Goal: Information Seeking & Learning: Learn about a topic

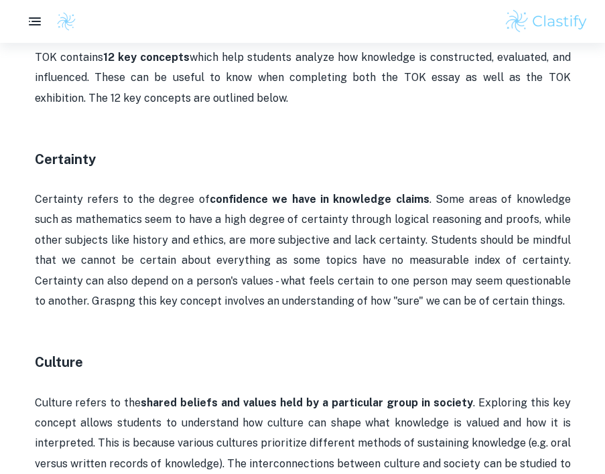
scroll to position [695, 0]
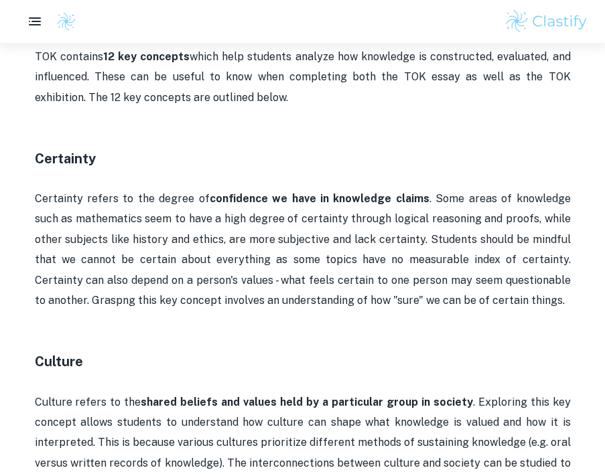
click at [329, 192] on p "Certainty refers to the degree of confidence we have in knowledge claims . Some…" at bounding box center [303, 250] width 536 height 122
click at [329, 192] on strong "confidence we have in knowledge claims" at bounding box center [320, 198] width 220 height 13
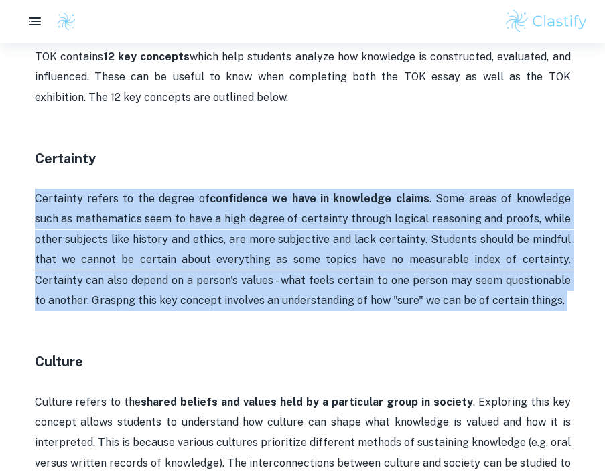
click at [329, 192] on strong "confidence we have in knowledge claims" at bounding box center [320, 198] width 220 height 13
click at [315, 204] on strong "confidence we have in knowledge claims" at bounding box center [320, 198] width 220 height 13
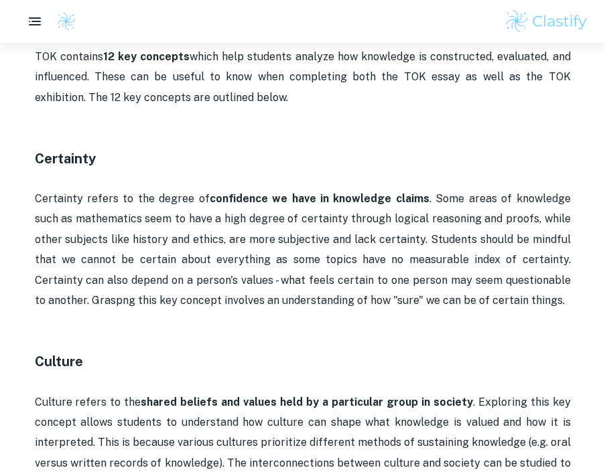
click at [305, 218] on p "Certainty refers to the degree of confidence we have in knowledge claims . Some…" at bounding box center [303, 250] width 536 height 122
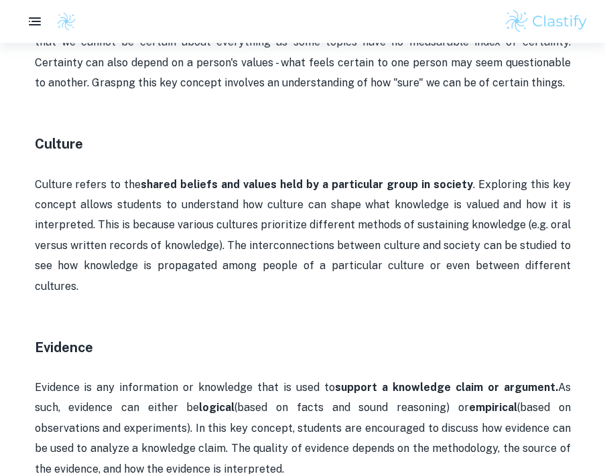
scroll to position [913, 0]
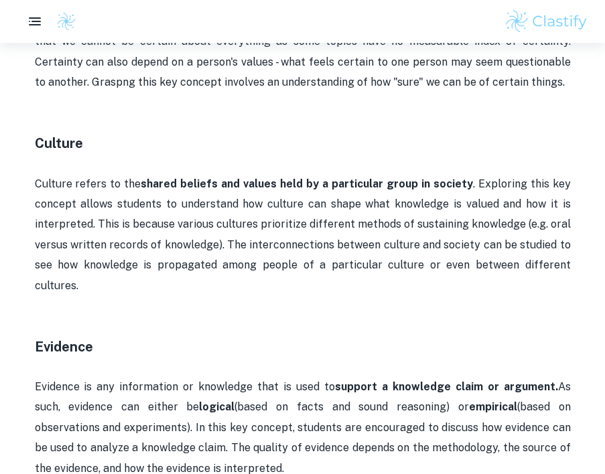
click at [302, 218] on p "Culture refers to the shared beliefs and values held by a particular group in s…" at bounding box center [303, 235] width 536 height 122
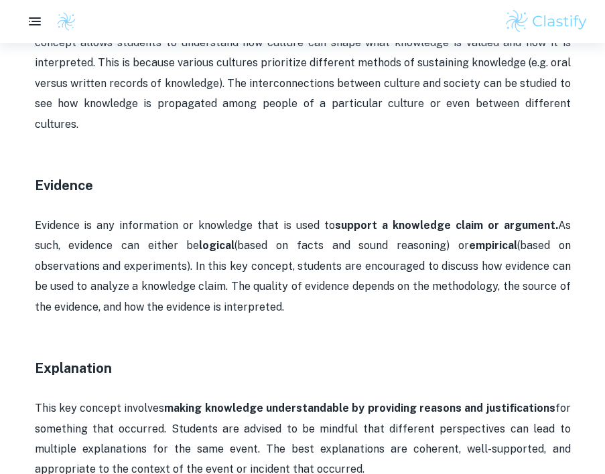
click at [302, 218] on p "Evidence is any information or knowledge that is used to support a knowledge cl…" at bounding box center [303, 267] width 536 height 102
click at [303, 218] on p "Evidence is any information or knowledge that is used to support a knowledge cl…" at bounding box center [303, 267] width 536 height 102
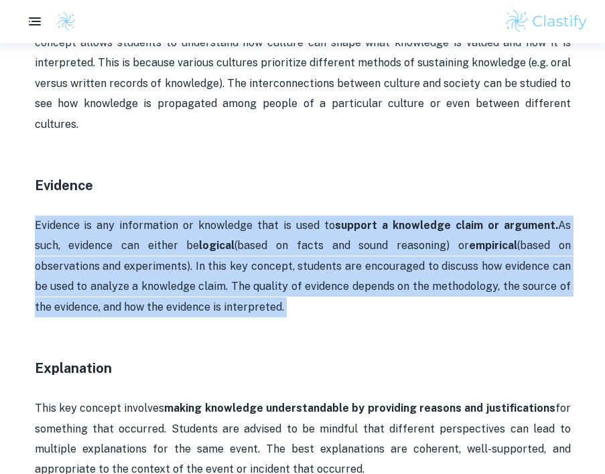
click at [303, 219] on p "Evidence is any information or knowledge that is used to support a knowledge cl…" at bounding box center [303, 267] width 536 height 102
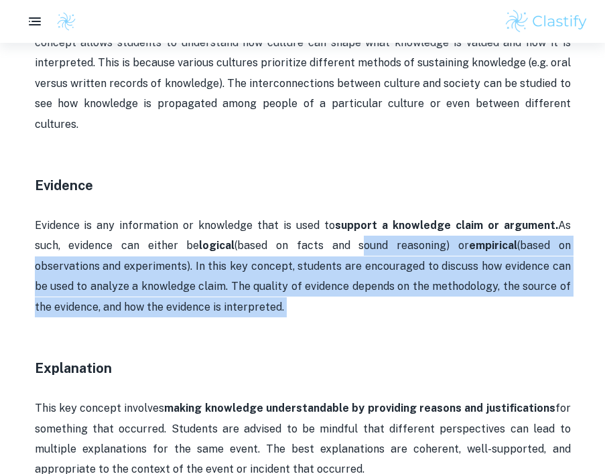
click at [303, 219] on p "Evidence is any information or knowledge that is used to support a knowledge cl…" at bounding box center [303, 267] width 536 height 102
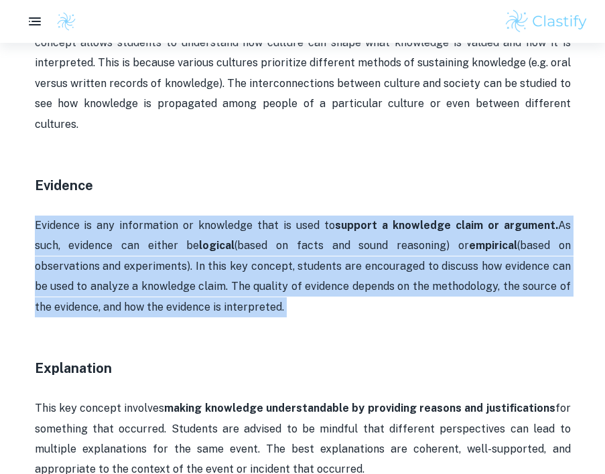
click at [303, 219] on p "Evidence is any information or knowledge that is used to support a knowledge cl…" at bounding box center [303, 267] width 536 height 102
click at [266, 226] on p "Evidence is any information or knowledge that is used to support a knowledge cl…" at bounding box center [303, 267] width 536 height 102
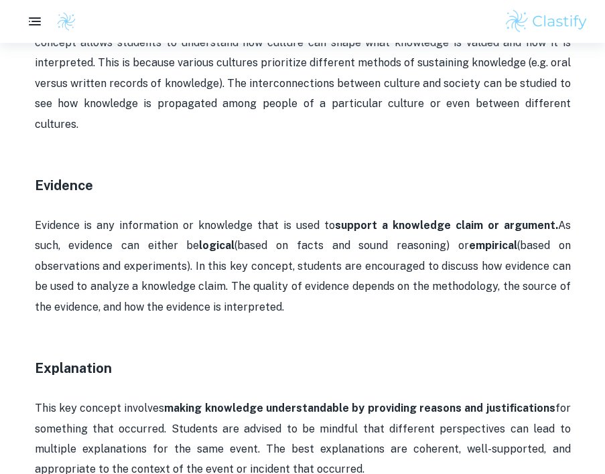
click at [266, 226] on p "Evidence is any information or knowledge that is used to support a knowledge cl…" at bounding box center [303, 267] width 536 height 102
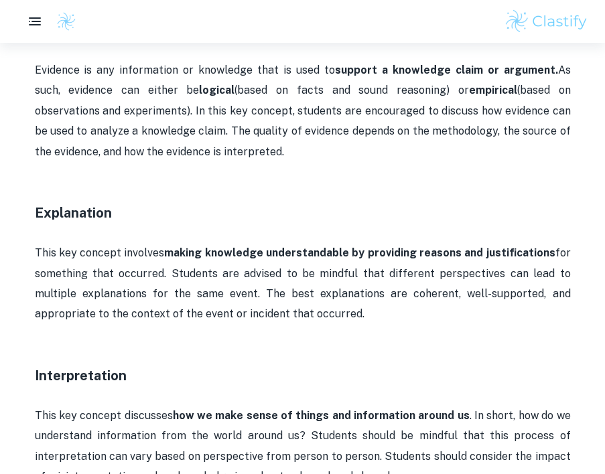
click at [266, 246] on strong "making knowledge understandable by providing reasons and justifications" at bounding box center [359, 252] width 390 height 13
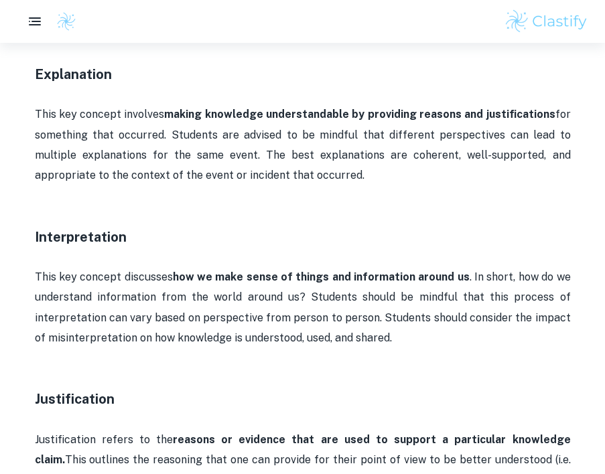
click at [266, 247] on p at bounding box center [303, 257] width 536 height 20
click at [263, 247] on p at bounding box center [303, 257] width 536 height 20
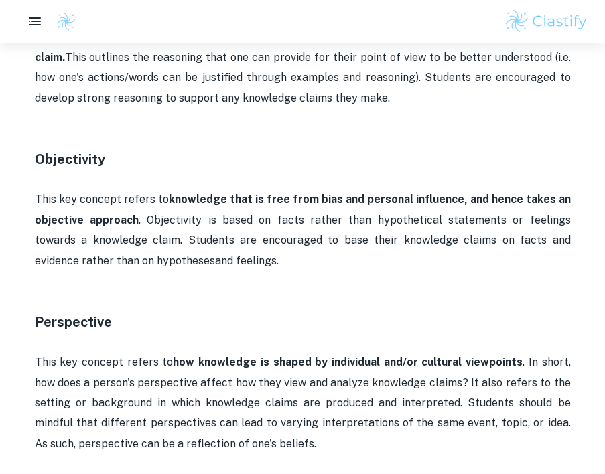
scroll to position [1756, 0]
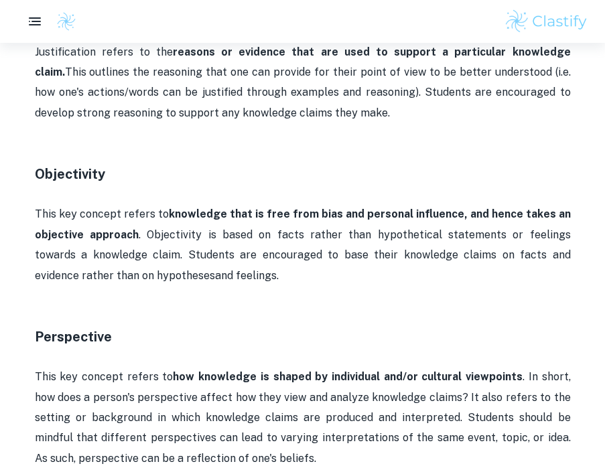
click at [251, 226] on p "This key concept refers to knowledge that is free from bias and personal influe…" at bounding box center [303, 245] width 536 height 82
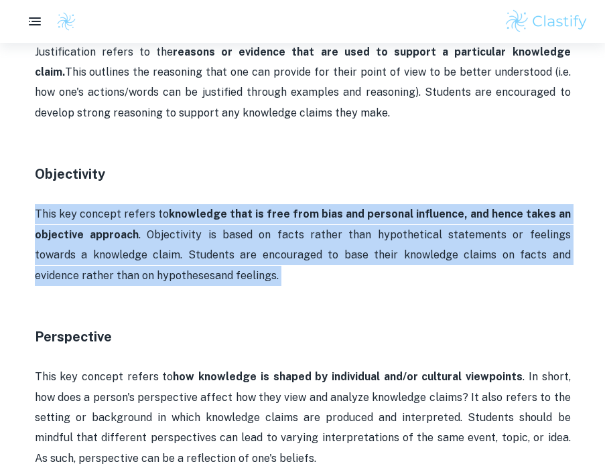
click at [252, 226] on p "This key concept refers to knowledge that is free from bias and personal influe…" at bounding box center [303, 245] width 536 height 82
click at [252, 224] on p "This key concept refers to knowledge that is free from bias and personal influe…" at bounding box center [303, 245] width 536 height 82
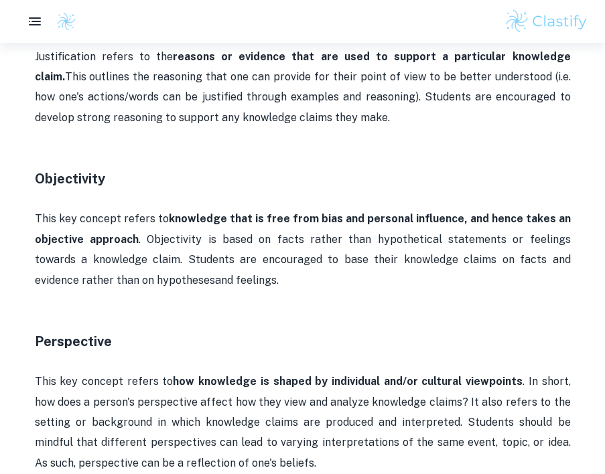
scroll to position [1743, 0]
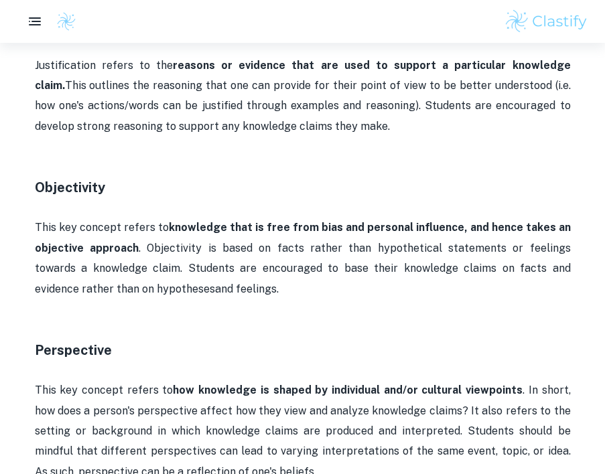
click at [267, 218] on p "This key concept refers to knowledge that is free from bias and personal influe…" at bounding box center [303, 259] width 536 height 82
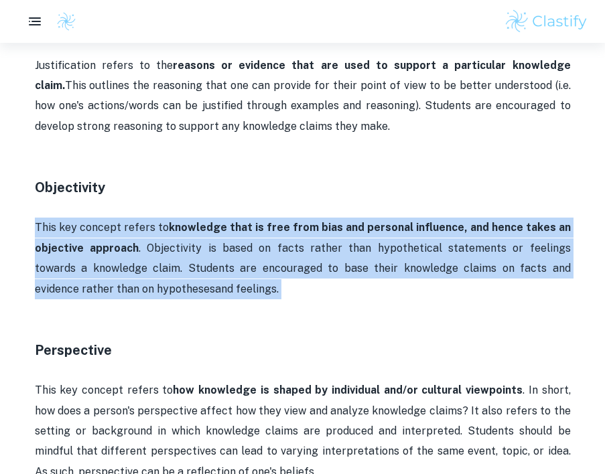
click at [267, 218] on p "This key concept refers to knowledge that is free from bias and personal influe…" at bounding box center [303, 259] width 536 height 82
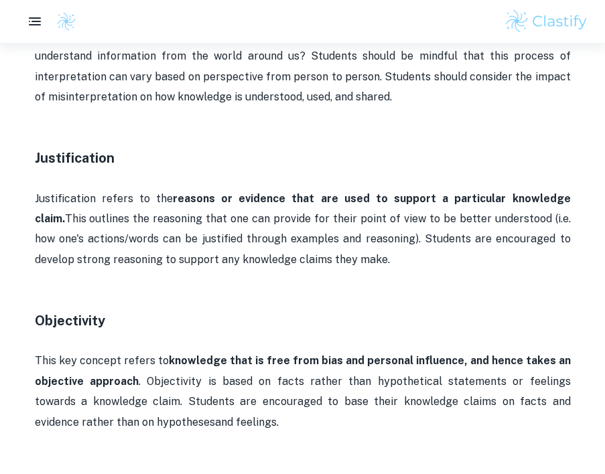
click at [267, 217] on p "Justification refers to the reasons or evidence that are used to support a part…" at bounding box center [303, 230] width 536 height 82
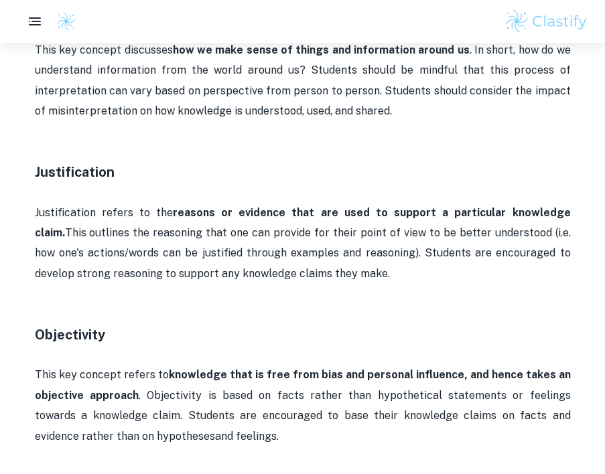
scroll to position [1585, 0]
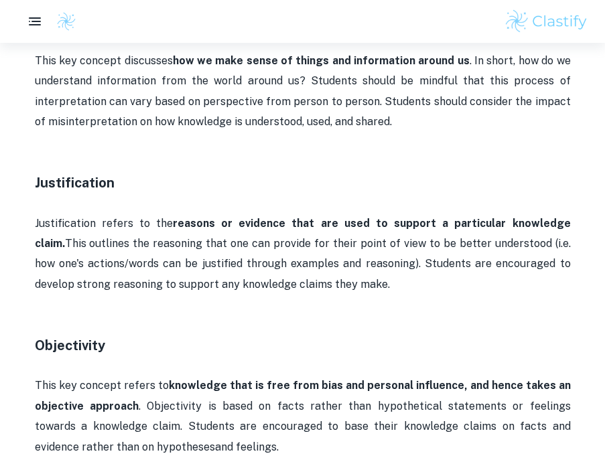
click at [267, 217] on p "Justification refers to the reasons or evidence that are used to support a part…" at bounding box center [303, 255] width 536 height 82
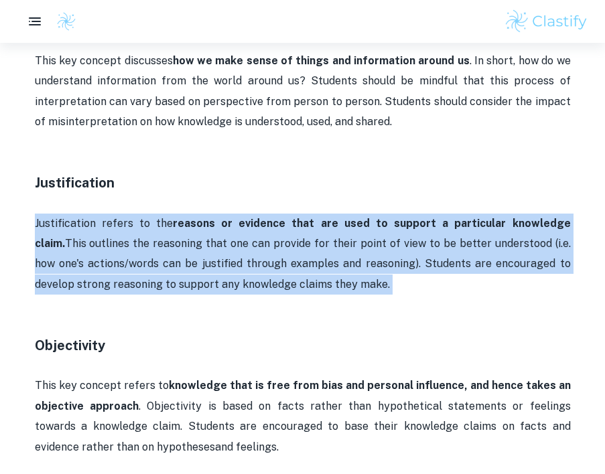
click at [267, 217] on p "Justification refers to the reasons or evidence that are used to support a part…" at bounding box center [303, 255] width 536 height 82
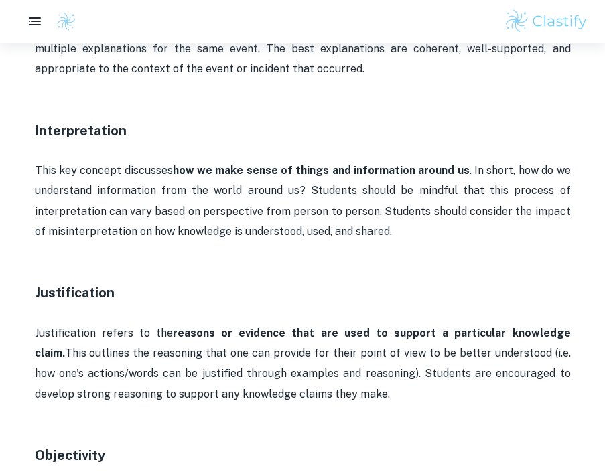
scroll to position [1472, 0]
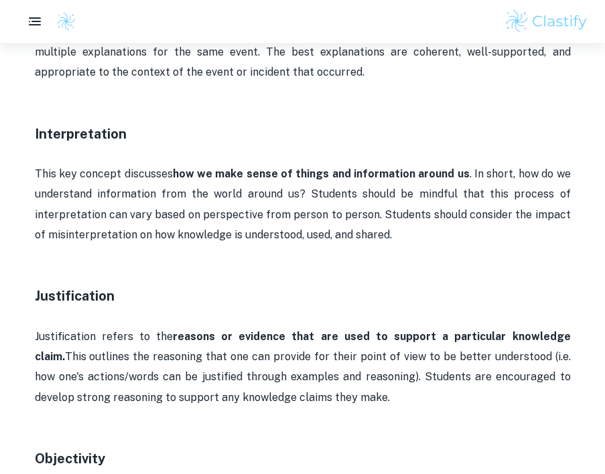
click at [267, 218] on p "This key concept discusses how we make sense of things and information around u…" at bounding box center [303, 205] width 536 height 82
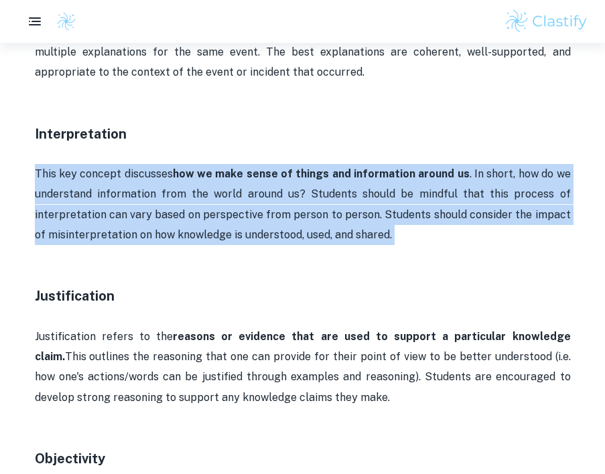
click at [267, 218] on p "This key concept discusses how we make sense of things and information around u…" at bounding box center [303, 205] width 536 height 82
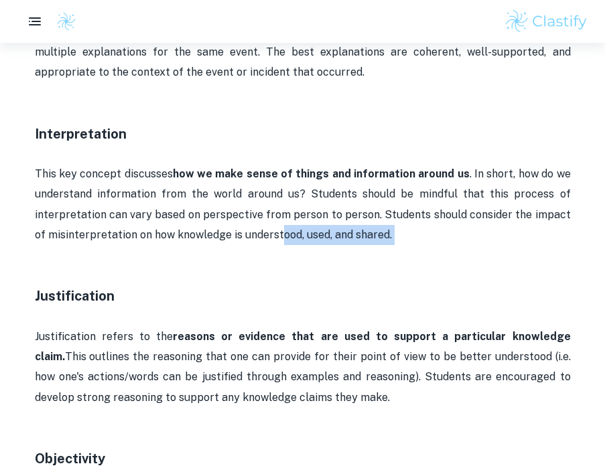
click at [267, 221] on p "This key concept discusses how we make sense of things and information around u…" at bounding box center [303, 205] width 536 height 82
click at [190, 204] on p "This key concept discusses how we make sense of things and information around u…" at bounding box center [303, 205] width 536 height 82
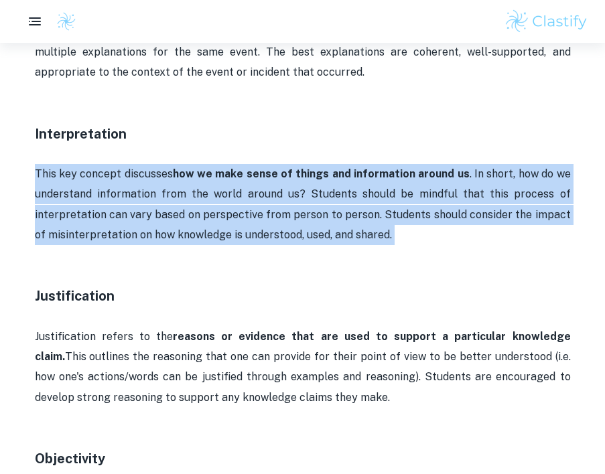
click at [190, 204] on p "This key concept discusses how we make sense of things and information around u…" at bounding box center [303, 205] width 536 height 82
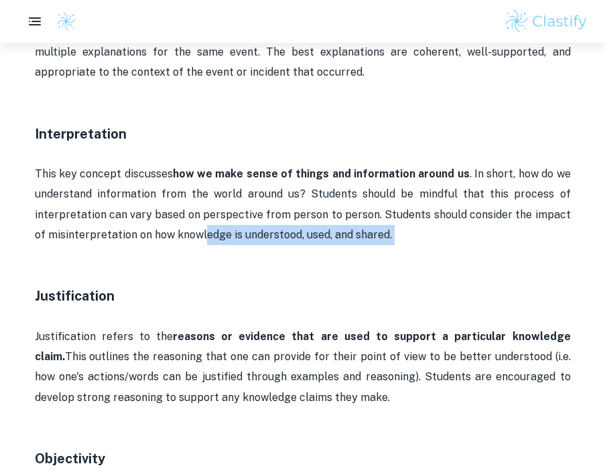
click at [191, 220] on p "This key concept discusses how we make sense of things and information around u…" at bounding box center [303, 205] width 536 height 82
click at [192, 220] on p "This key concept discusses how we make sense of things and information around u…" at bounding box center [303, 205] width 536 height 82
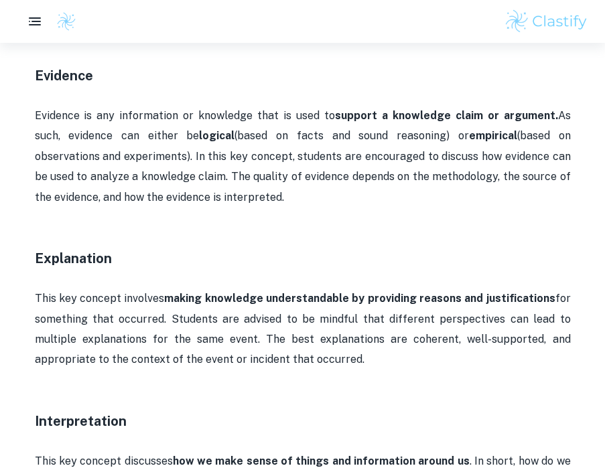
scroll to position [1260, 0]
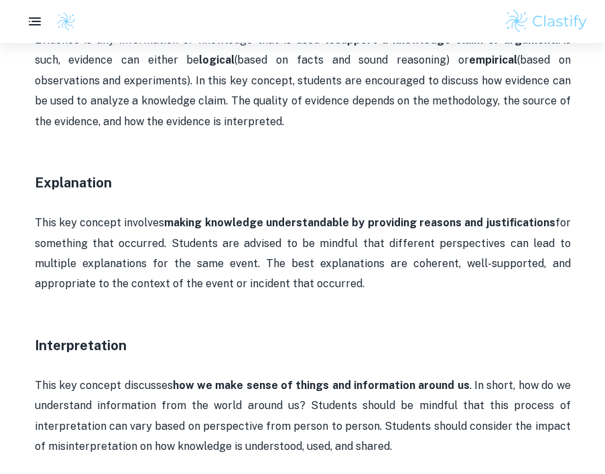
click at [190, 216] on p "This key concept involves making knowledge understandable by providing reasons …" at bounding box center [303, 254] width 536 height 82
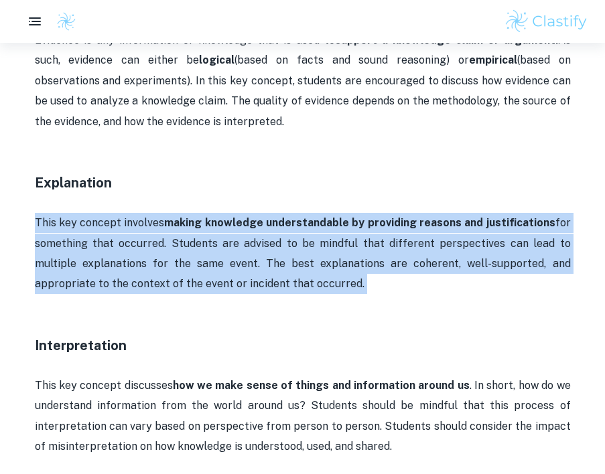
click at [190, 216] on p "This key concept involves making knowledge understandable by providing reasons …" at bounding box center [303, 254] width 536 height 82
click at [184, 223] on p "This key concept involves making knowledge understandable by providing reasons …" at bounding box center [303, 254] width 536 height 82
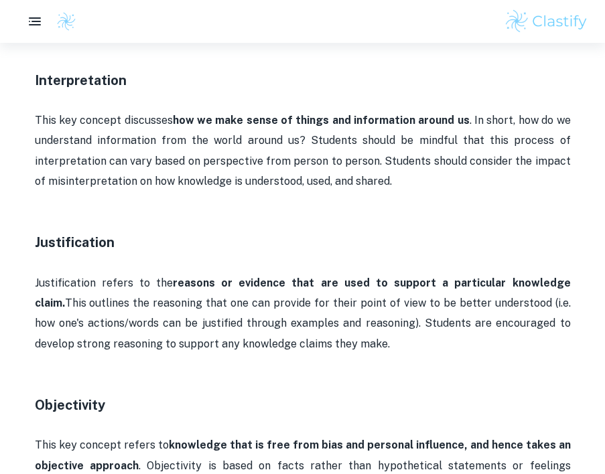
scroll to position [1525, 0]
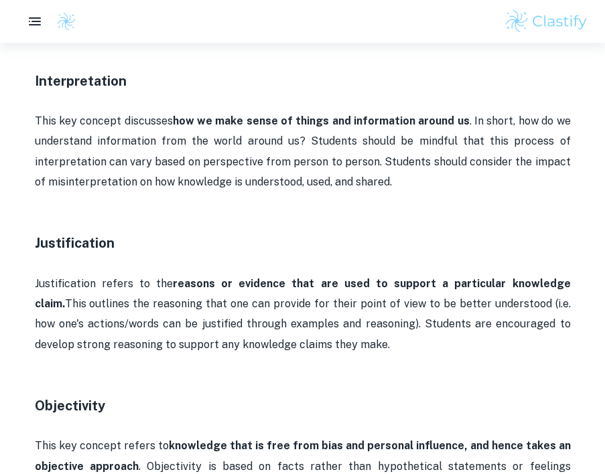
click at [159, 133] on p "This key concept discusses how we make sense of things and information around u…" at bounding box center [303, 152] width 536 height 82
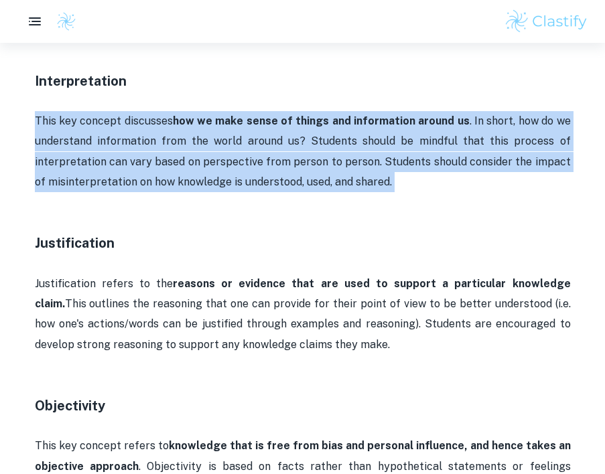
click at [159, 133] on p "This key concept discusses how we make sense of things and information around u…" at bounding box center [303, 152] width 536 height 82
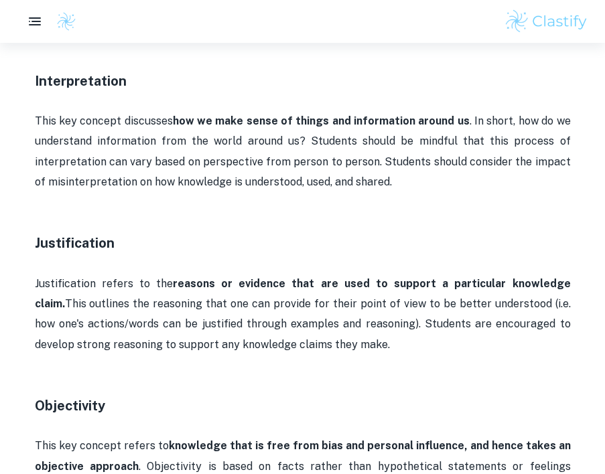
click at [155, 137] on p "This key concept discusses how we make sense of things and information around u…" at bounding box center [303, 152] width 536 height 82
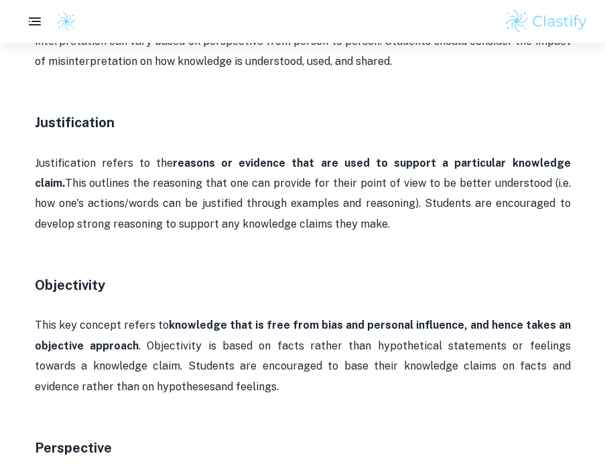
scroll to position [1645, 0]
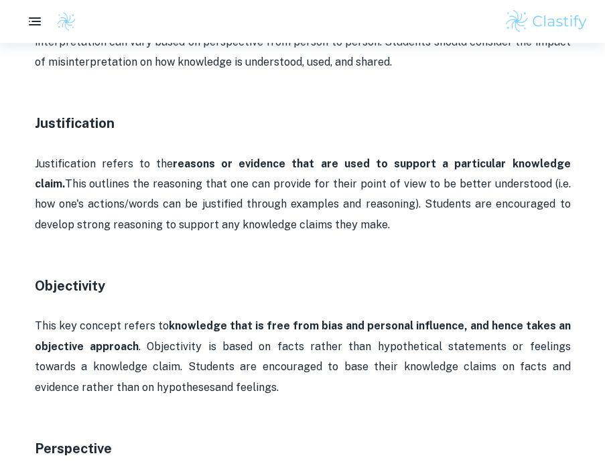
click at [155, 154] on p "Justification refers to the reasons or evidence that are used to support a part…" at bounding box center [303, 195] width 536 height 82
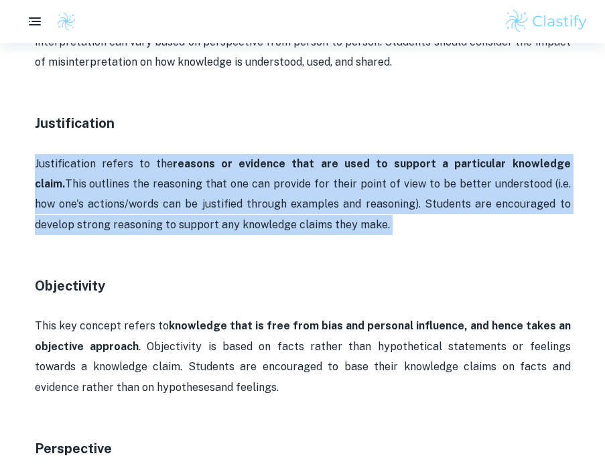
click at [155, 154] on p "Justification refers to the reasons or evidence that are used to support a part…" at bounding box center [303, 195] width 536 height 82
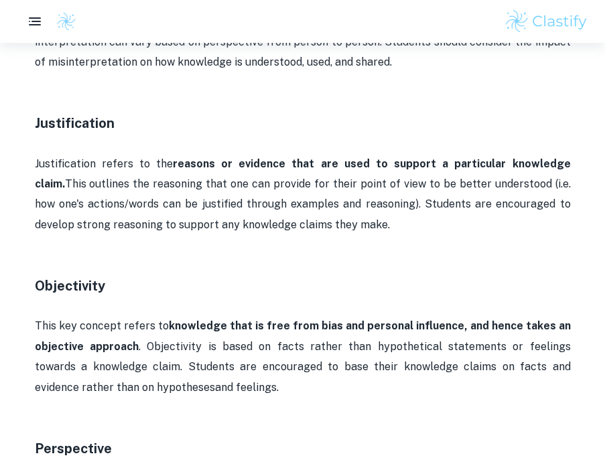
click at [151, 155] on p "Justification refers to the reasons or evidence that are used to support a part…" at bounding box center [303, 195] width 536 height 82
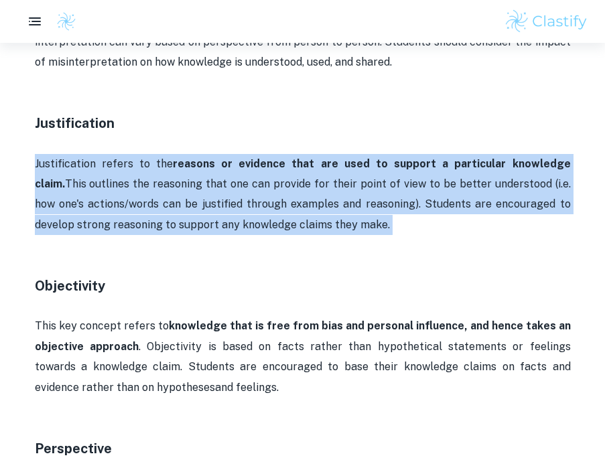
click at [151, 155] on p "Justification refers to the reasons or evidence that are used to support a part…" at bounding box center [303, 195] width 536 height 82
click at [149, 159] on p "Justification refers to the reasons or evidence that are used to support a part…" at bounding box center [303, 195] width 536 height 82
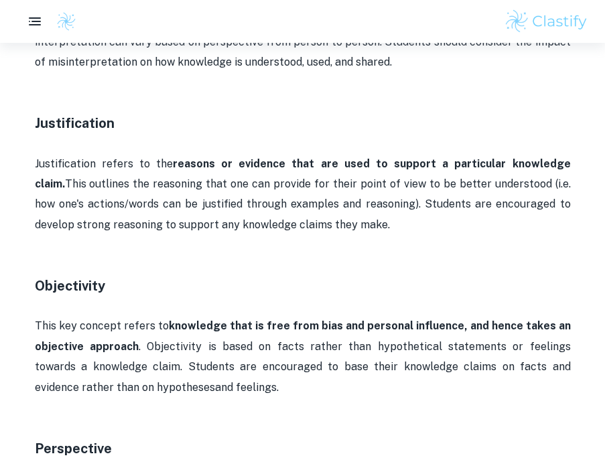
click at [147, 164] on p "Justification refers to the reasons or evidence that are used to support a part…" at bounding box center [303, 195] width 536 height 82
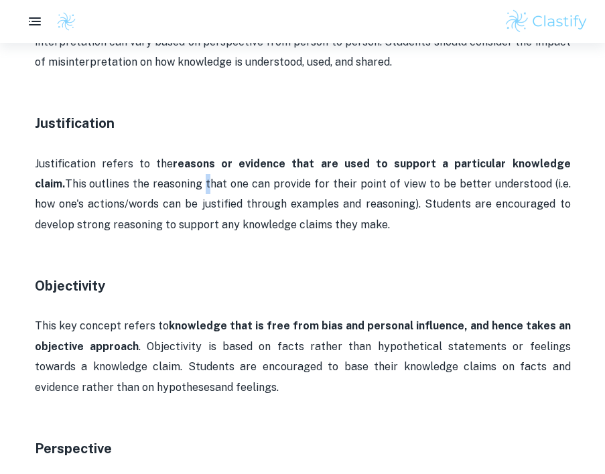
click at [147, 164] on p "Justification refers to the reasons or evidence that are used to support a part…" at bounding box center [303, 195] width 536 height 82
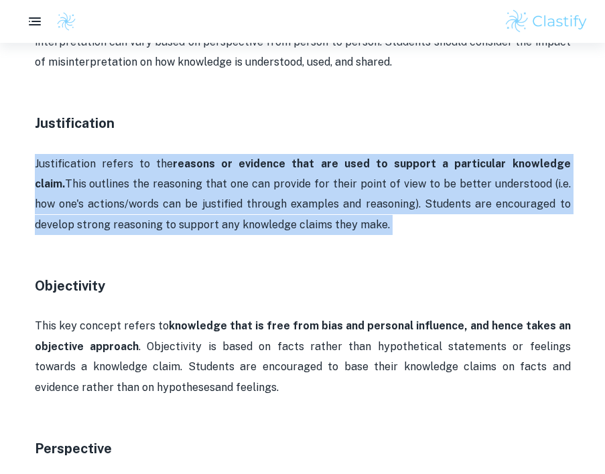
click at [147, 164] on p "Justification refers to the reasons or evidence that are used to support a part…" at bounding box center [303, 195] width 536 height 82
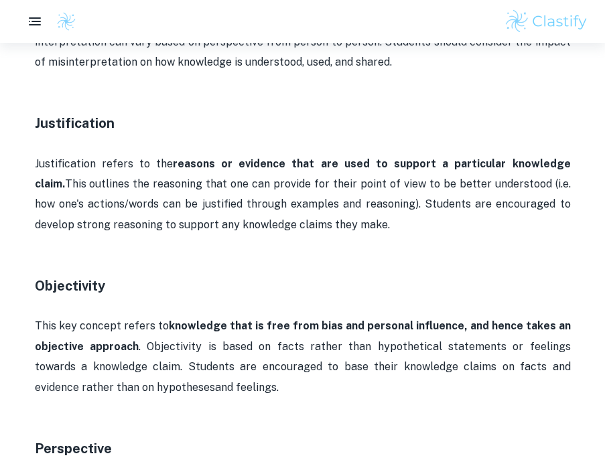
click at [144, 156] on p "Justification refers to the reasons or evidence that are used to support a part…" at bounding box center [303, 195] width 536 height 82
